Goal: Transaction & Acquisition: Purchase product/service

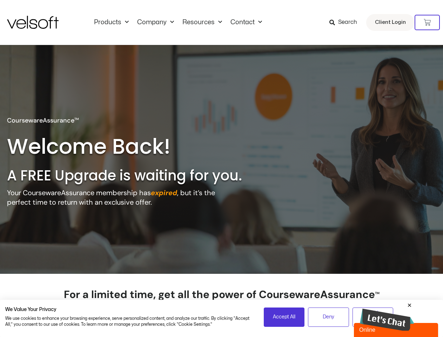
click at [221, 168] on h2 "A FREE Upgrade is waiting for you." at bounding box center [139, 175] width 264 height 18
click at [427, 22] on icon at bounding box center [427, 22] width 7 height 7
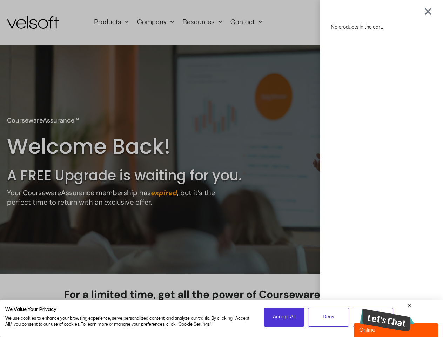
click at [284, 317] on span "Accept All" at bounding box center [284, 317] width 22 height 8
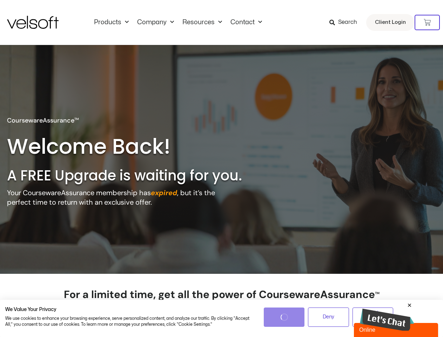
click at [222, 168] on div "No products in the cart." at bounding box center [222, 168] width 0 height 0
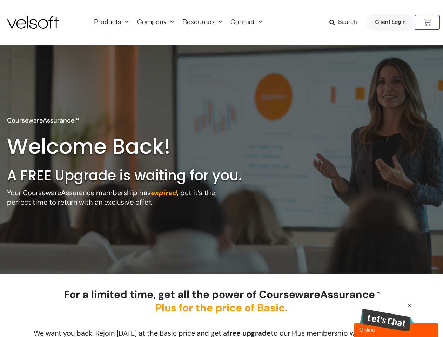
click at [387, 316] on img at bounding box center [387, 319] width 54 height 23
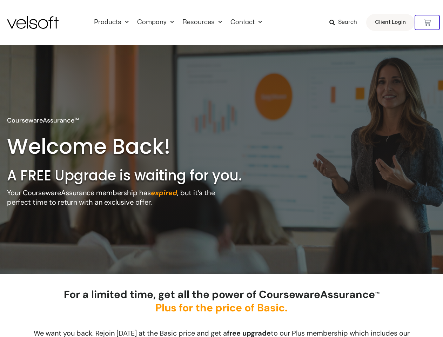
click at [409, 305] on div "Minimize Back Powered by [DOMAIN_NAME] Rate this chat Upload File Insert emoji …" at bounding box center [378, 252] width 123 height 168
